Goal: Transaction & Acquisition: Book appointment/travel/reservation

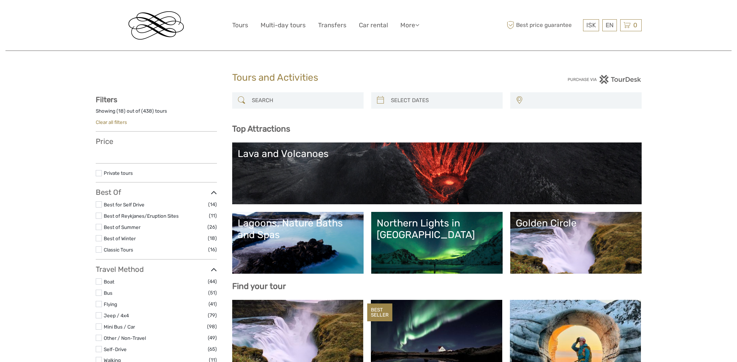
select select
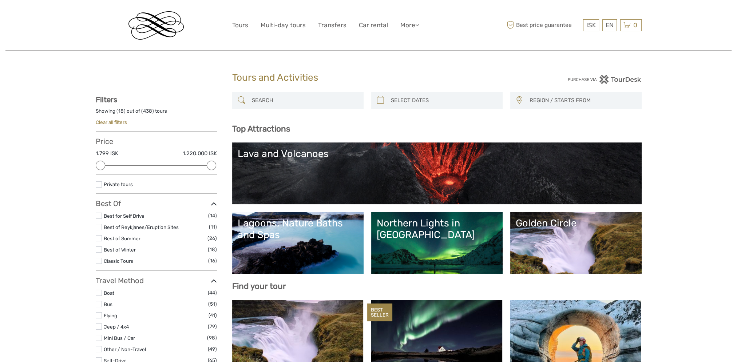
click at [273, 101] on input "search" at bounding box center [304, 100] width 111 height 13
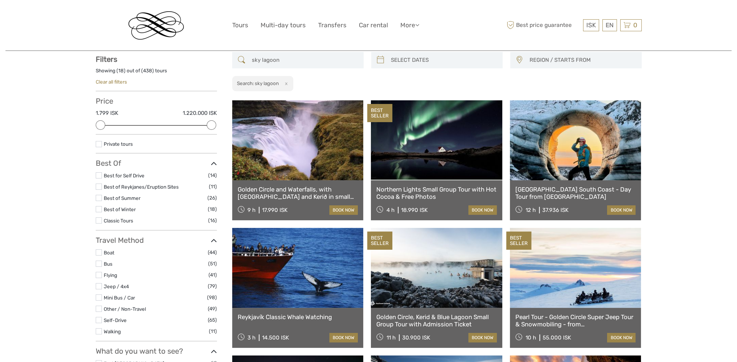
scroll to position [41, 0]
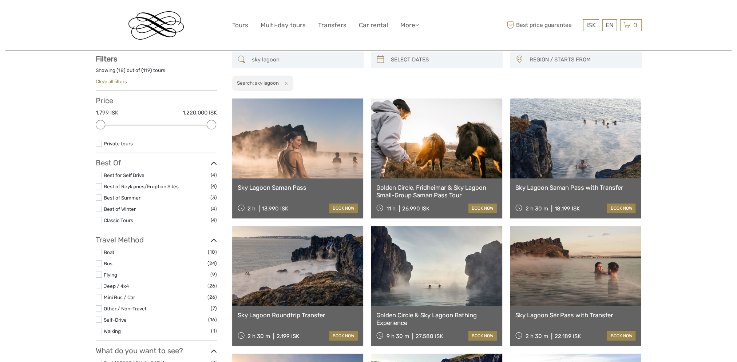
type input "sky lagoon"
drag, startPoint x: 292, startPoint y: 315, endPoint x: 56, endPoint y: 219, distance: 254.4
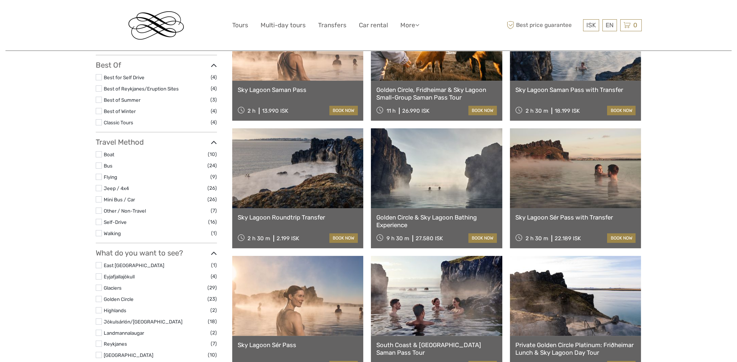
scroll to position [150, 0]
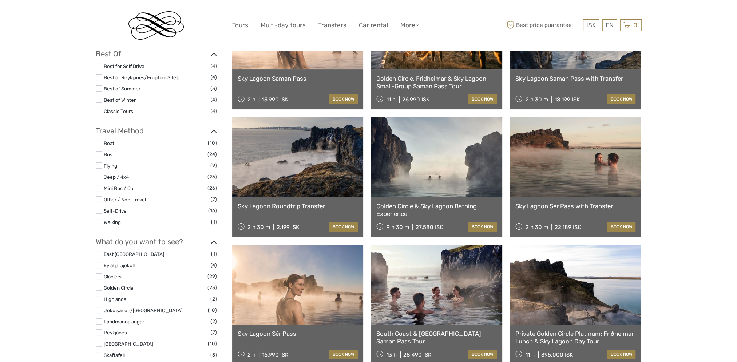
drag, startPoint x: 399, startPoint y: 204, endPoint x: 677, endPoint y: 203, distance: 277.7
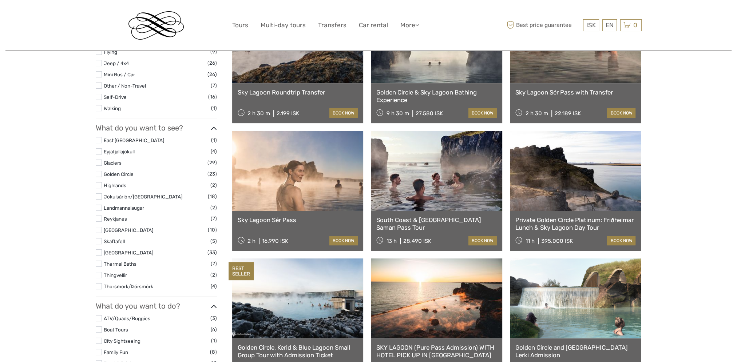
scroll to position [296, 0]
